Goal: Task Accomplishment & Management: Manage account settings

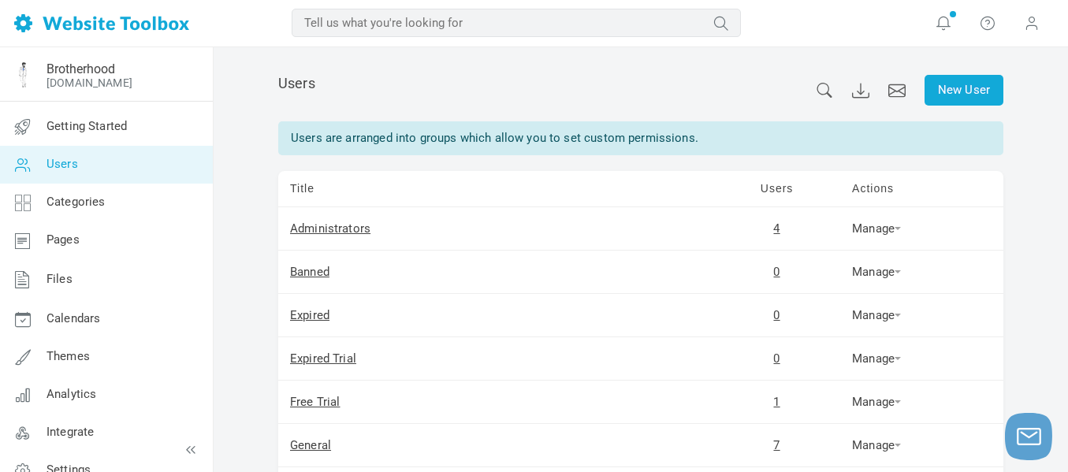
scroll to position [35, 0]
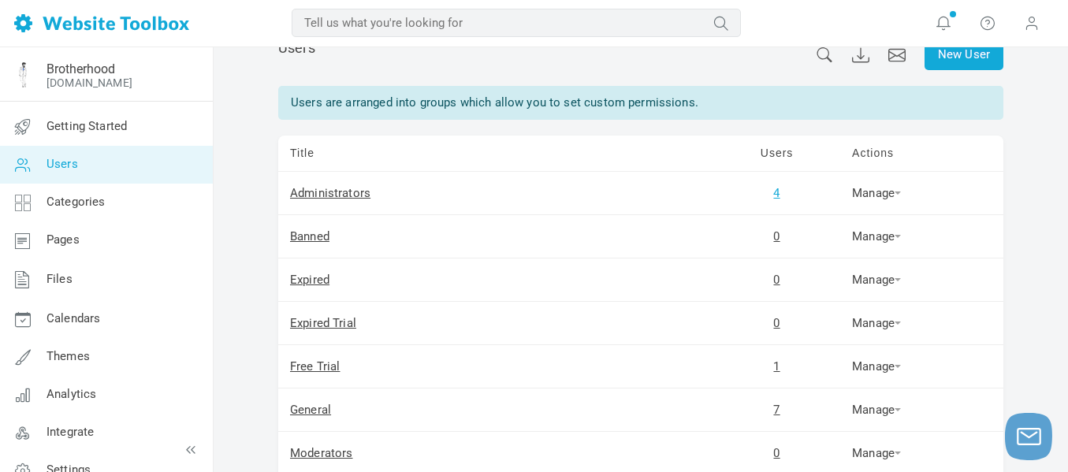
click at [778, 191] on link "4" at bounding box center [776, 193] width 6 height 14
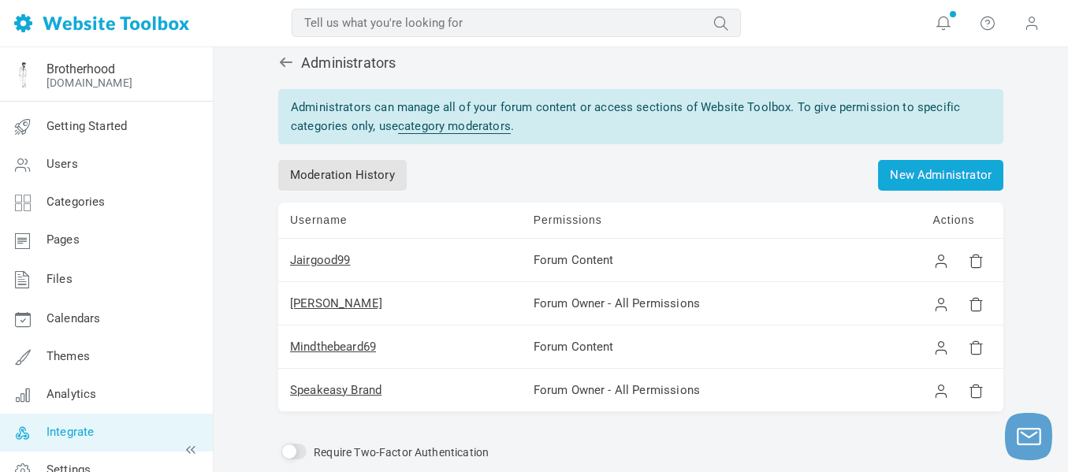
scroll to position [23, 0]
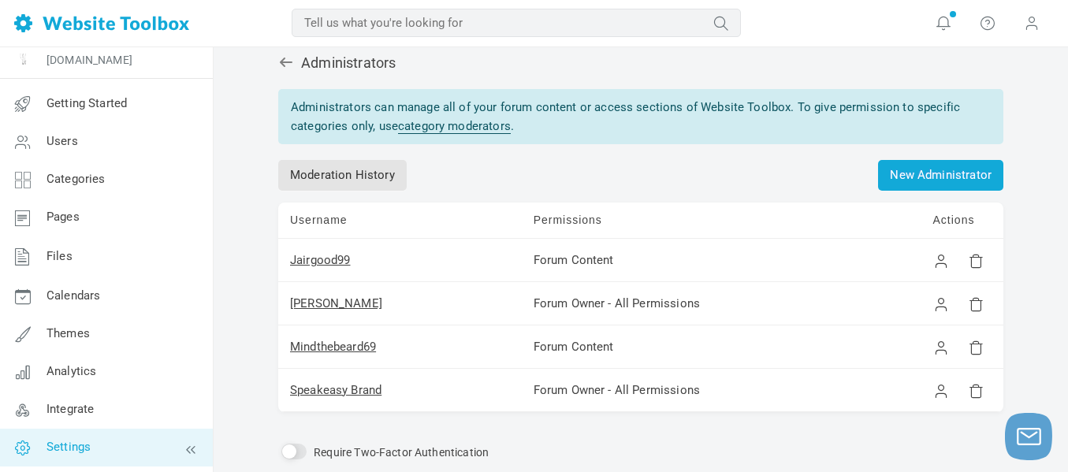
click at [106, 445] on link "Settings" at bounding box center [106, 448] width 214 height 38
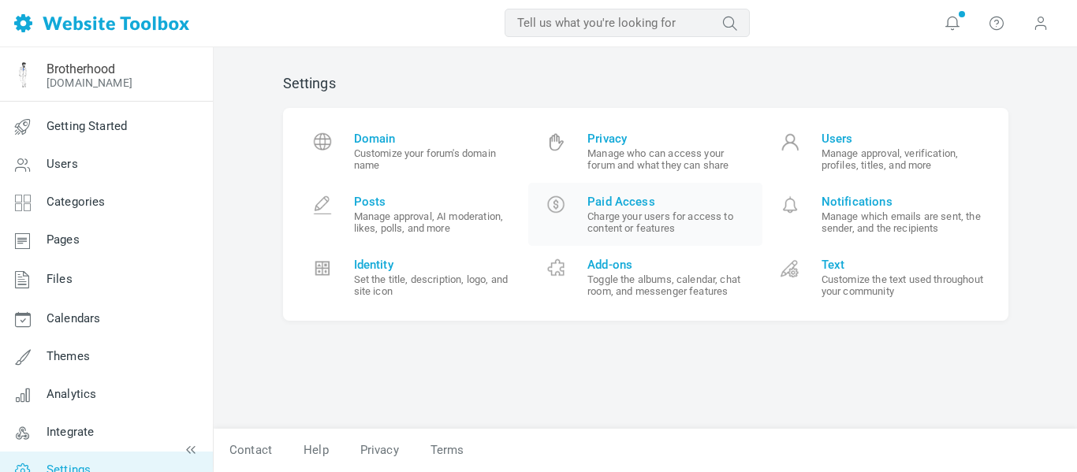
click at [681, 238] on link "Paid Access Charge your users for access to content or features" at bounding box center [645, 214] width 234 height 63
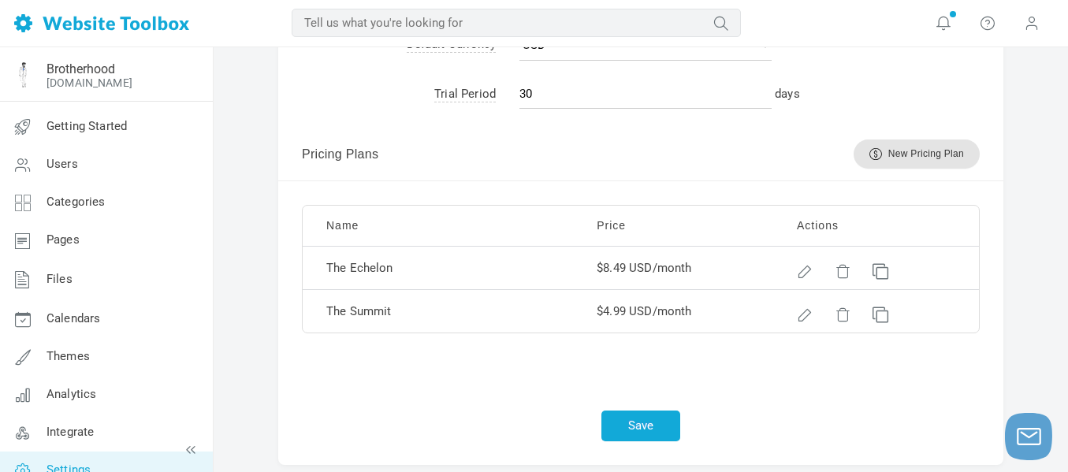
scroll to position [948, 0]
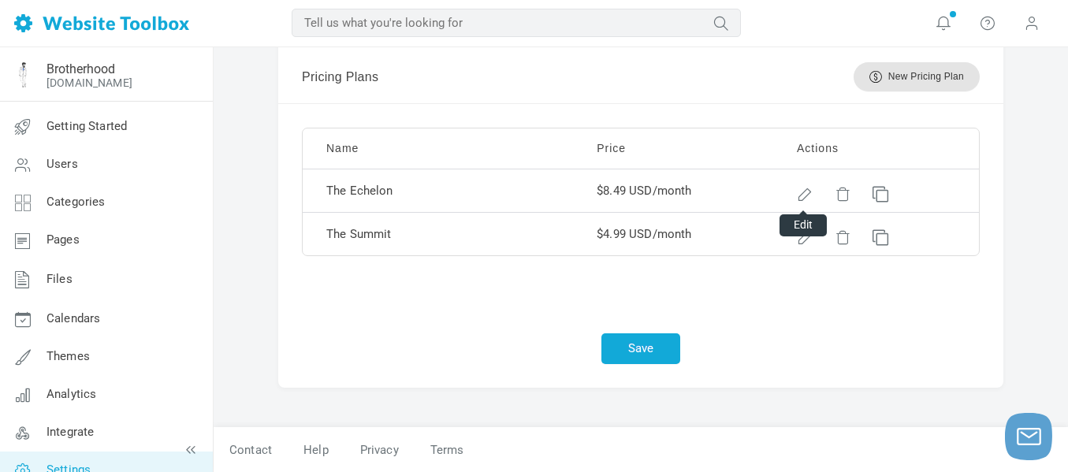
click at [807, 197] on div at bounding box center [802, 191] width 11 height 11
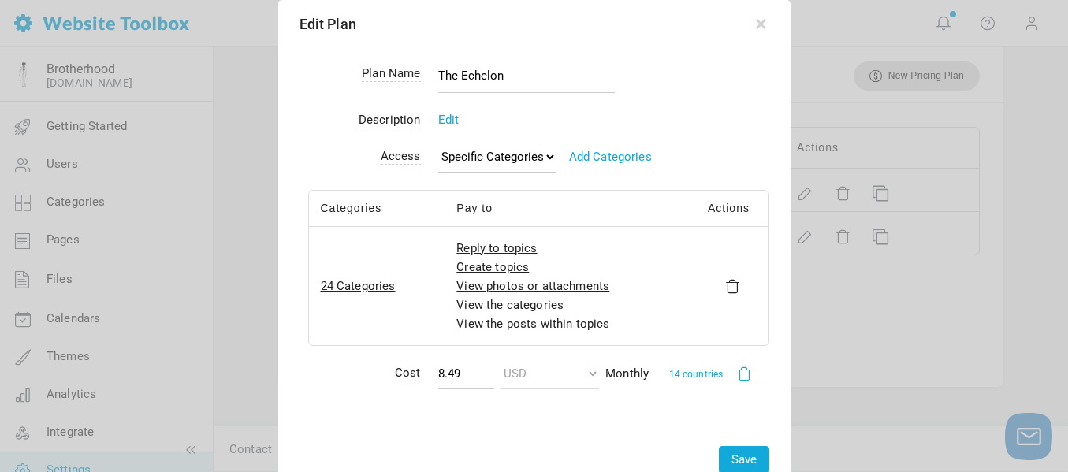
scroll to position [944, 0]
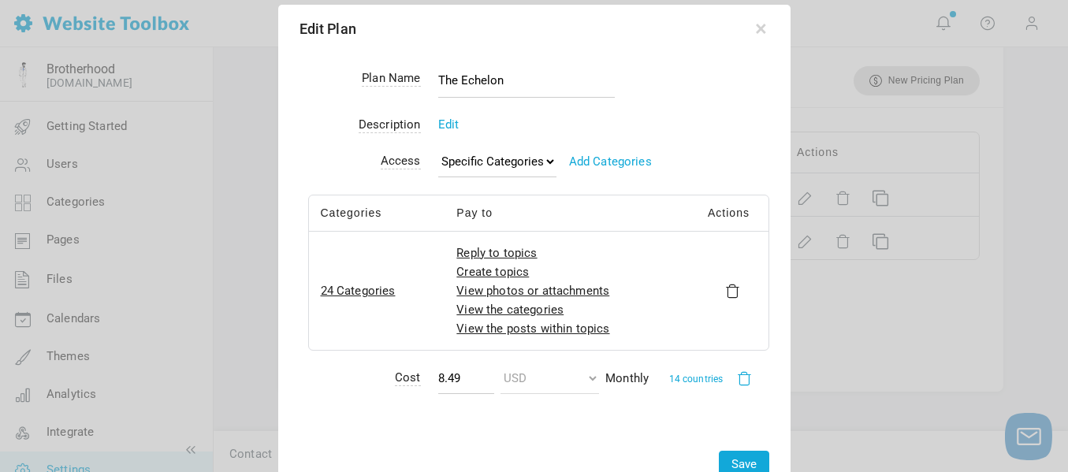
click at [1037, 193] on div at bounding box center [534, 236] width 1068 height 472
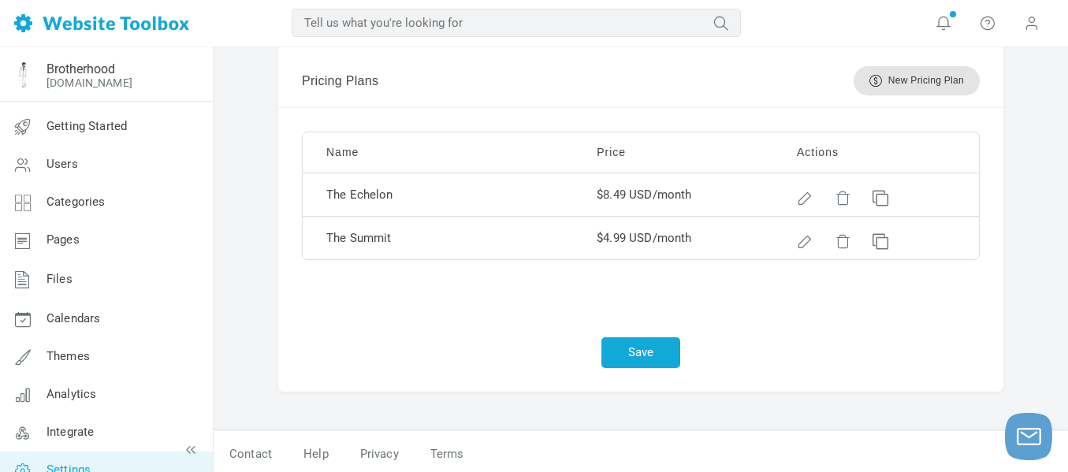
click at [808, 240] on div at bounding box center [802, 238] width 11 height 11
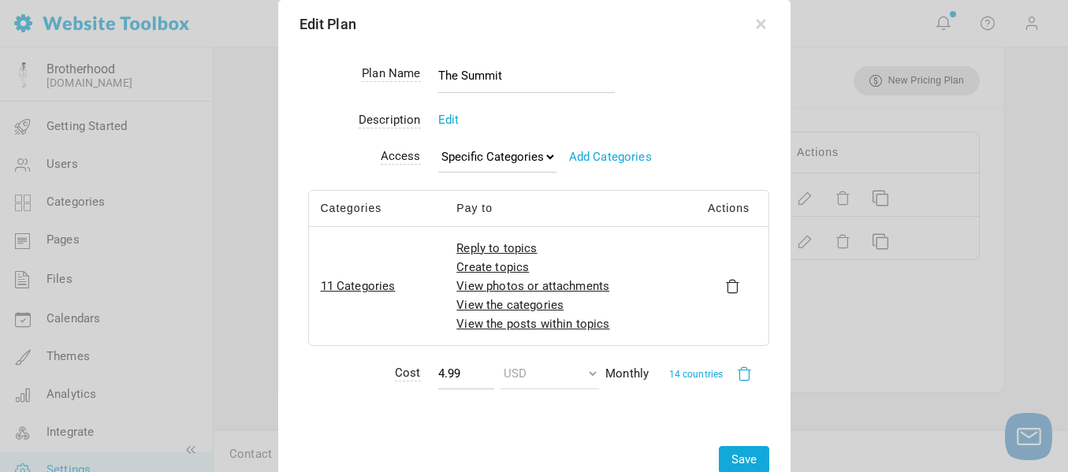
scroll to position [939, 0]
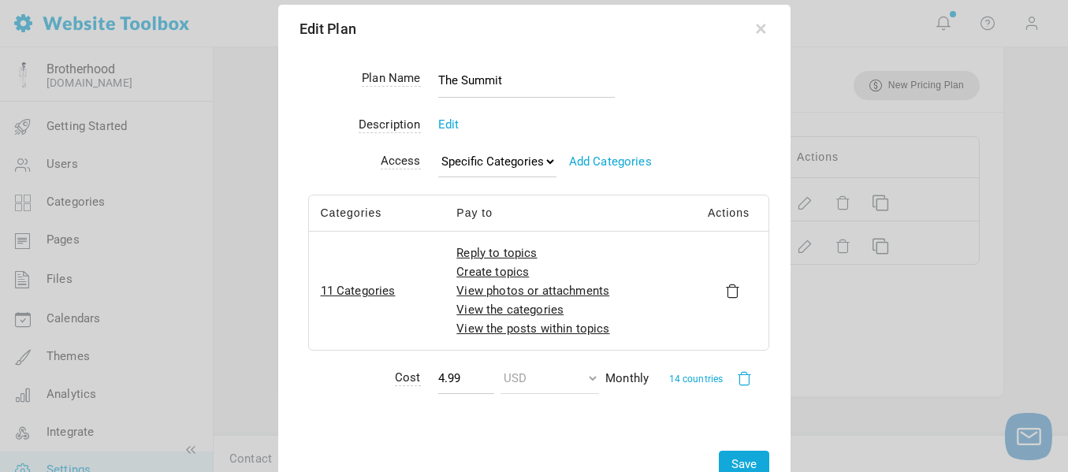
click at [1045, 169] on div at bounding box center [534, 236] width 1068 height 472
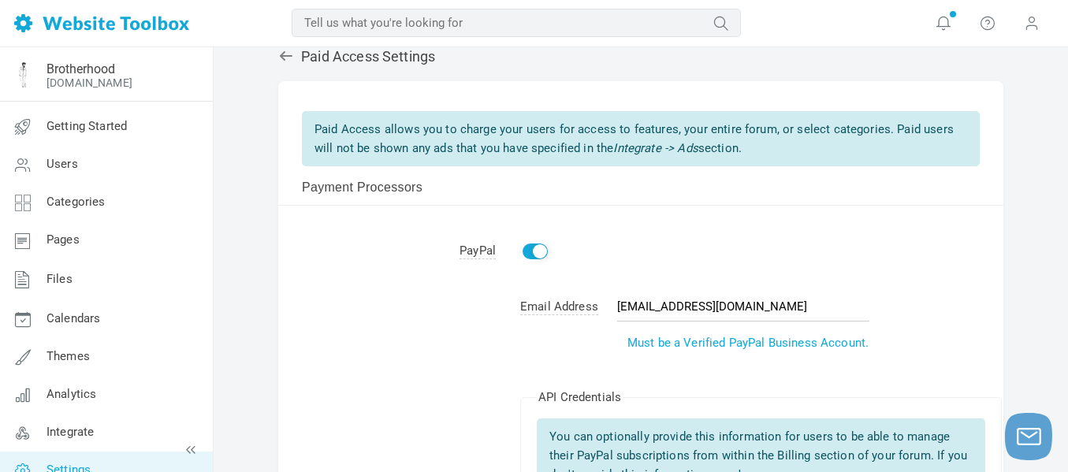
scroll to position [0, 0]
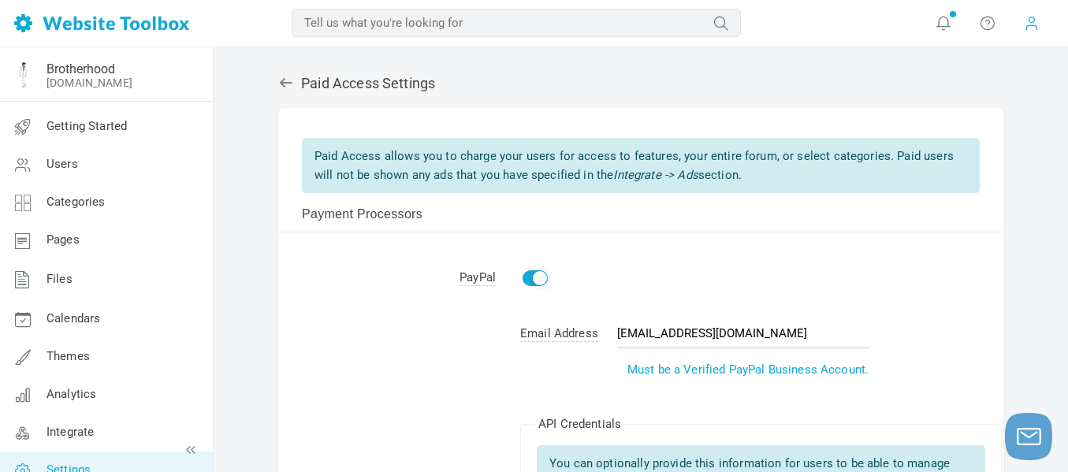
click at [1025, 30] on span at bounding box center [1032, 22] width 16 height 17
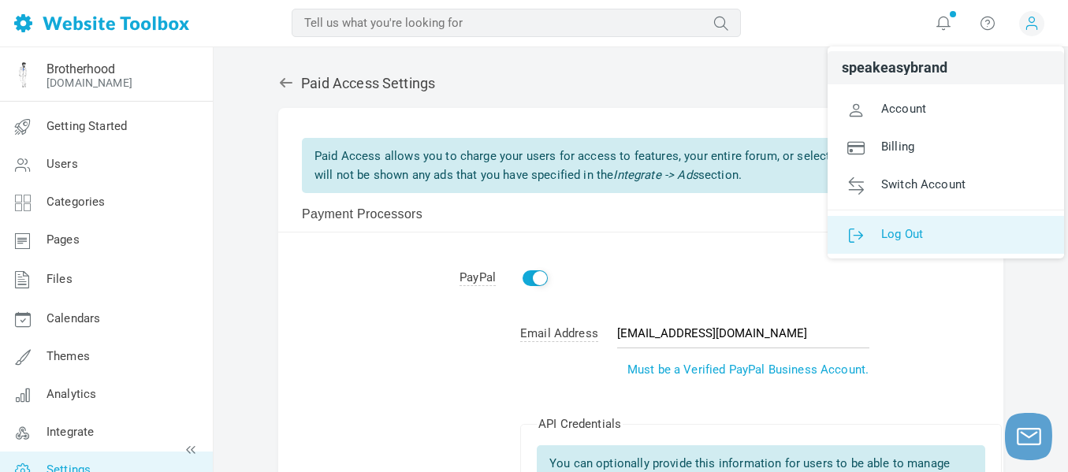
click at [929, 233] on link "Log Out" at bounding box center [946, 235] width 237 height 38
